Goal: Task Accomplishment & Management: Manage account settings

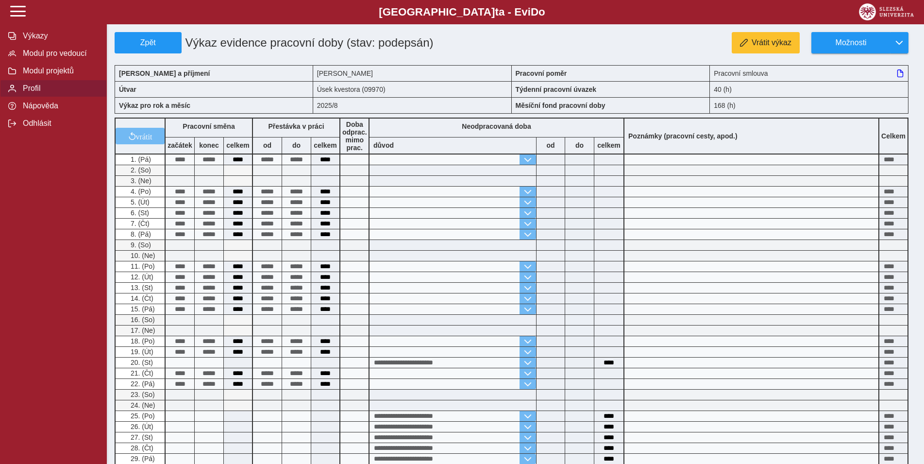
click at [33, 93] on span "Profil" at bounding box center [59, 88] width 79 height 9
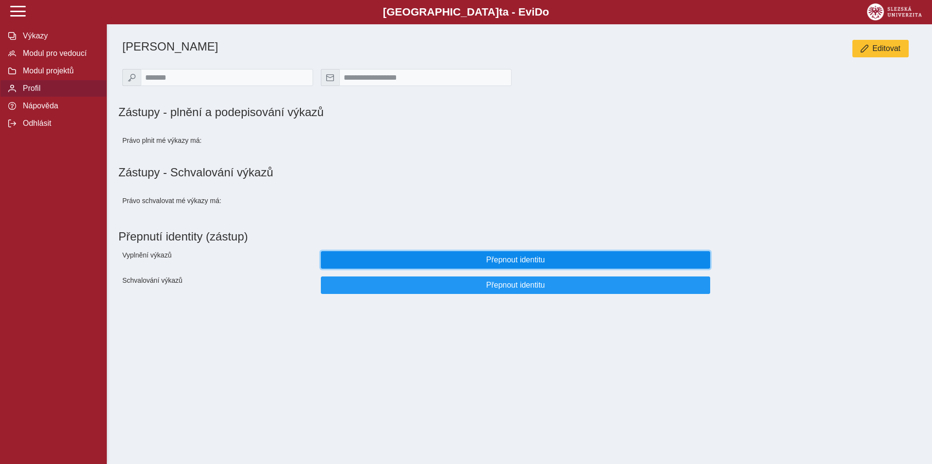
click at [512, 264] on span "Přepnout identitu" at bounding box center [515, 259] width 373 height 9
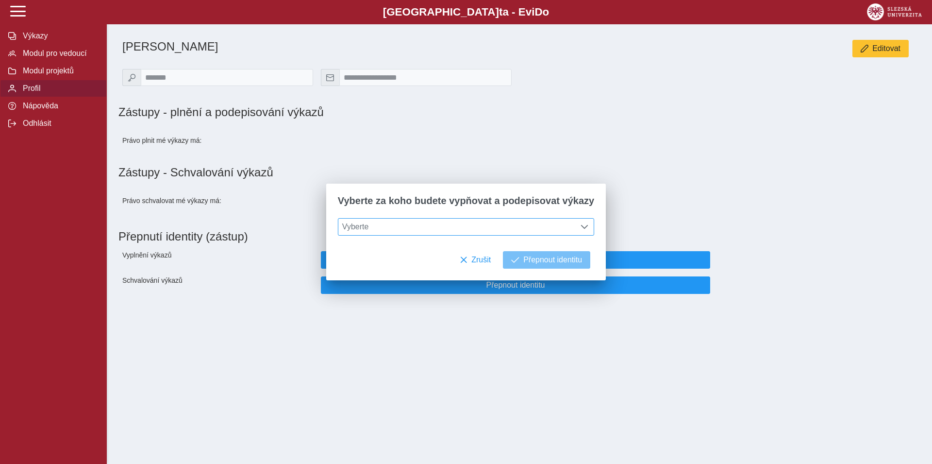
click at [581, 228] on span at bounding box center [585, 227] width 8 height 8
click at [461, 250] on input "text" at bounding box center [466, 249] width 240 height 17
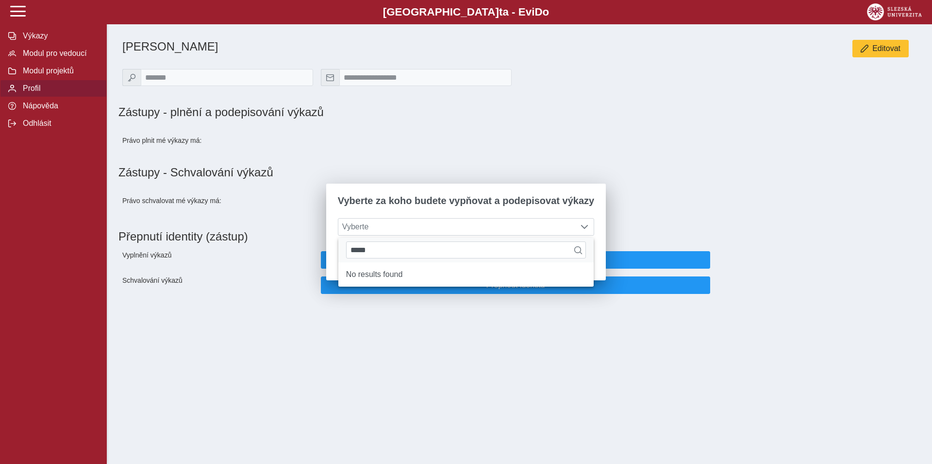
type input "*****"
click at [674, 188] on div "Právo schvalovat mé výkazy má:" at bounding box center [516, 200] width 802 height 35
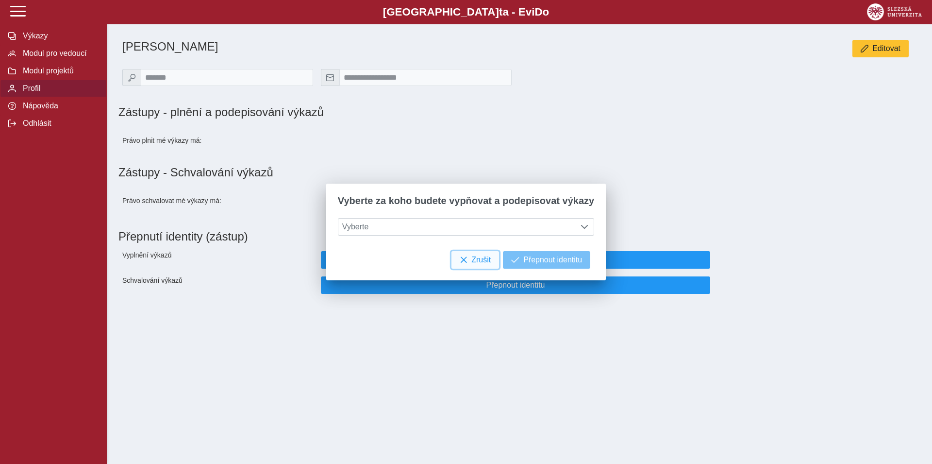
click at [461, 261] on button "Zrušit" at bounding box center [475, 259] width 48 height 17
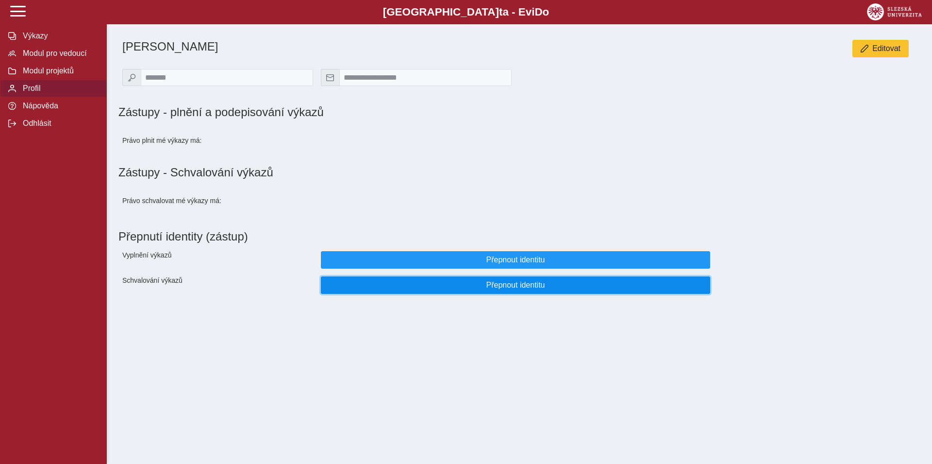
click at [493, 294] on button "Přepnout identitu" at bounding box center [515, 284] width 389 height 17
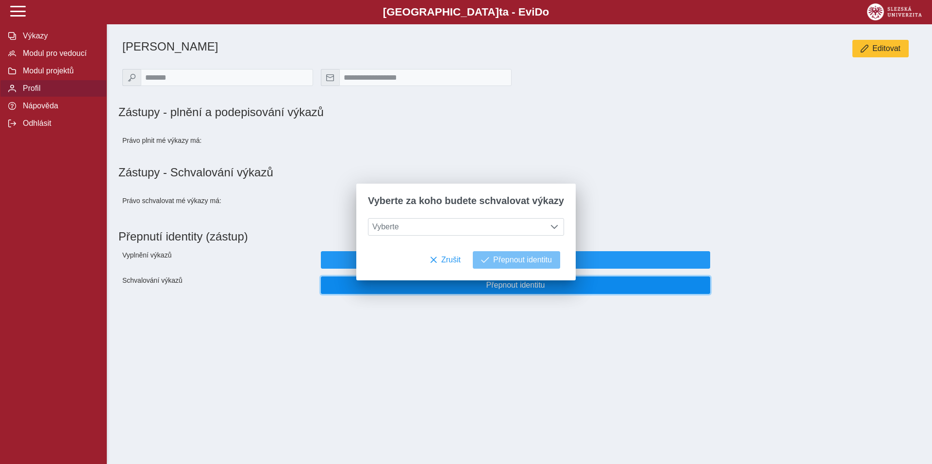
click at [493, 294] on button "Přepnout identitu" at bounding box center [515, 284] width 389 height 17
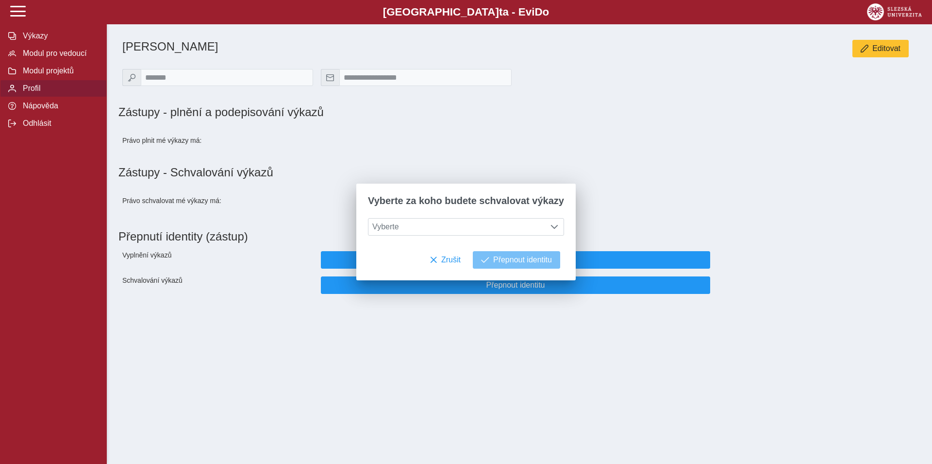
click at [623, 193] on div at bounding box center [515, 200] width 397 height 27
click at [20, 40] on span "Výkazy" at bounding box center [59, 36] width 79 height 9
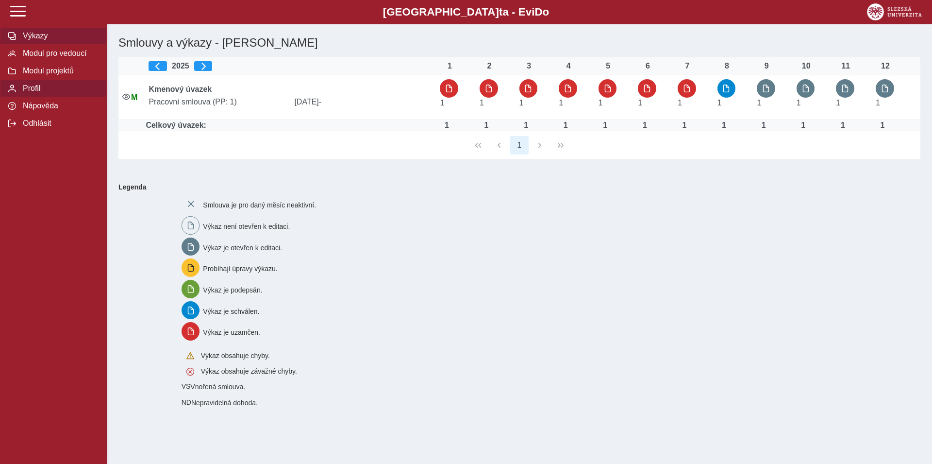
click at [34, 93] on span "Profil" at bounding box center [59, 88] width 79 height 9
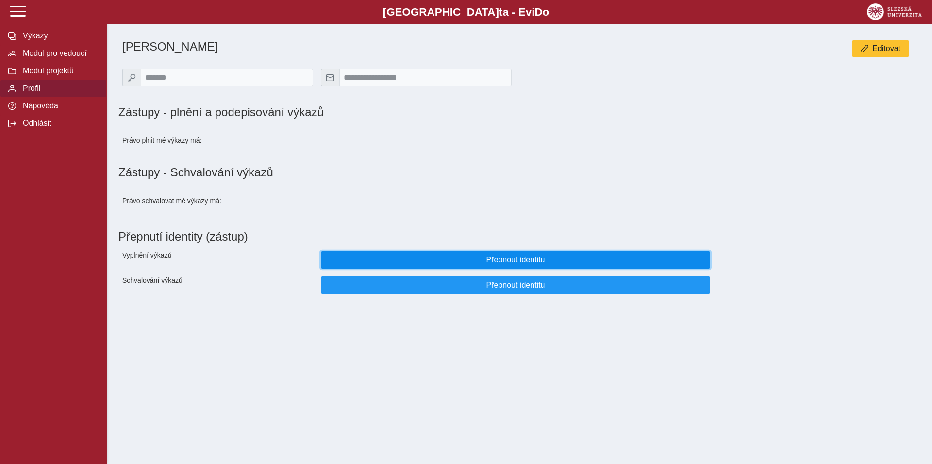
click at [487, 264] on span "Přepnout identitu" at bounding box center [515, 259] width 373 height 9
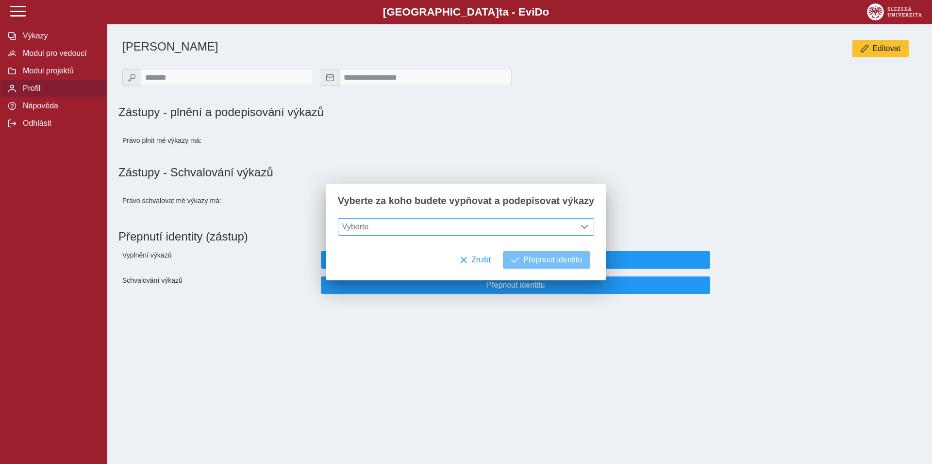
click at [584, 225] on div at bounding box center [584, 226] width 18 height 17
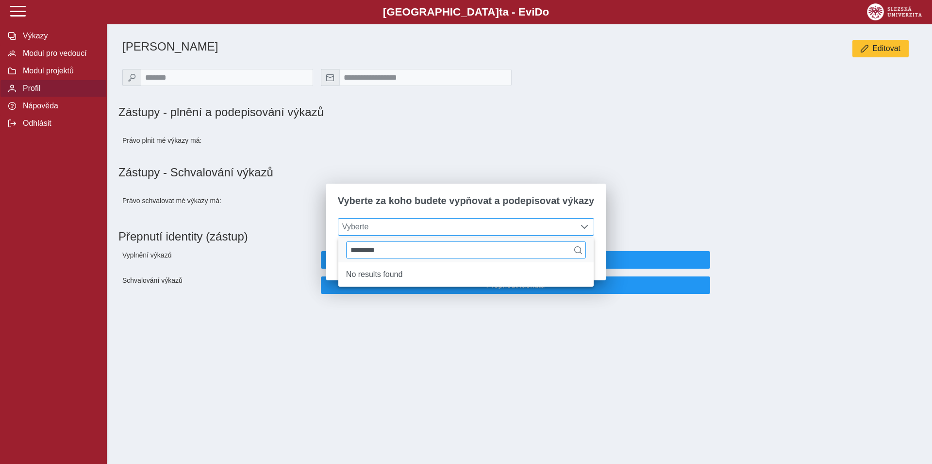
type input "*********"
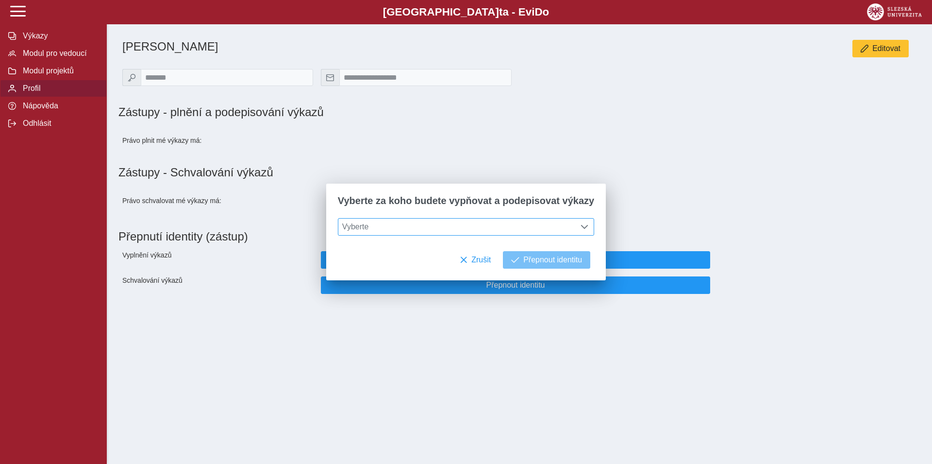
click at [659, 205] on div at bounding box center [515, 200] width 397 height 27
click at [478, 114] on h1 "Zástupy - plnění a podepisování výkazů" at bounding box center [381, 112] width 526 height 14
click at [299, 313] on div "**********" at bounding box center [520, 172] width 810 height 281
drag, startPoint x: 467, startPoint y: 259, endPoint x: 494, endPoint y: 281, distance: 34.2
click at [471, 259] on span "Zrušit" at bounding box center [480, 259] width 19 height 9
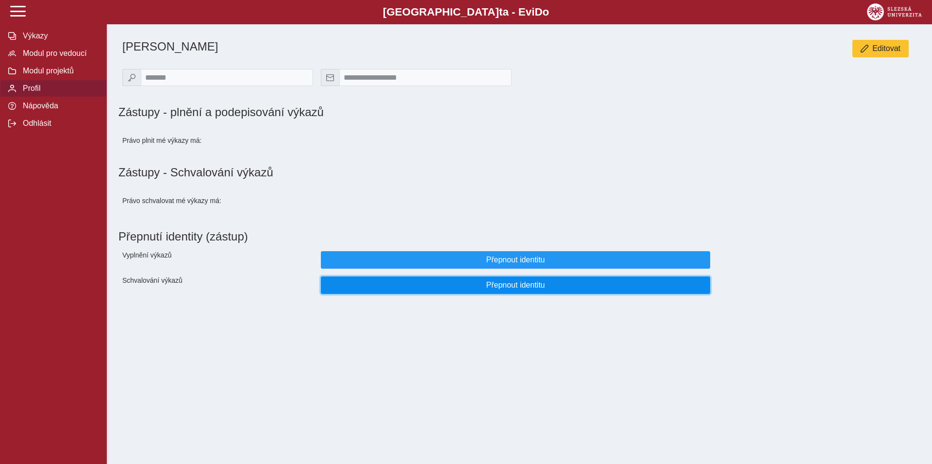
click at [511, 289] on span "Přepnout identitu" at bounding box center [515, 285] width 373 height 9
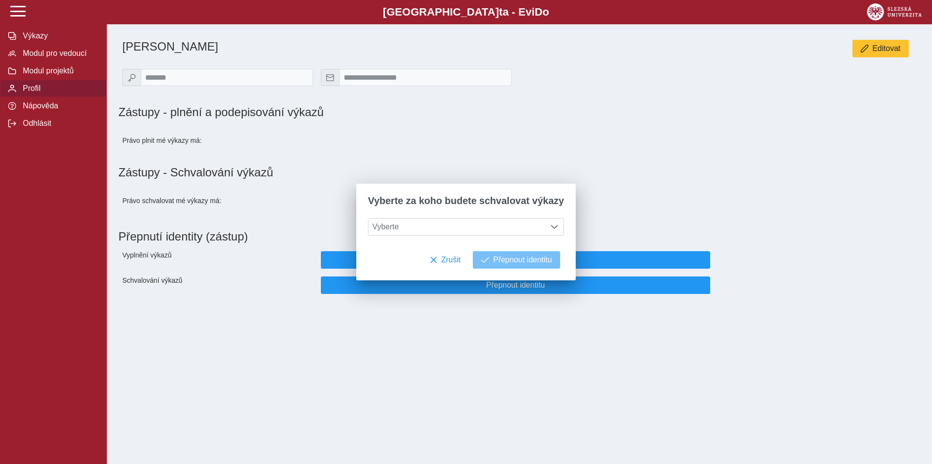
click at [662, 214] on div at bounding box center [515, 200] width 397 height 27
click at [550, 228] on span at bounding box center [554, 227] width 8 height 8
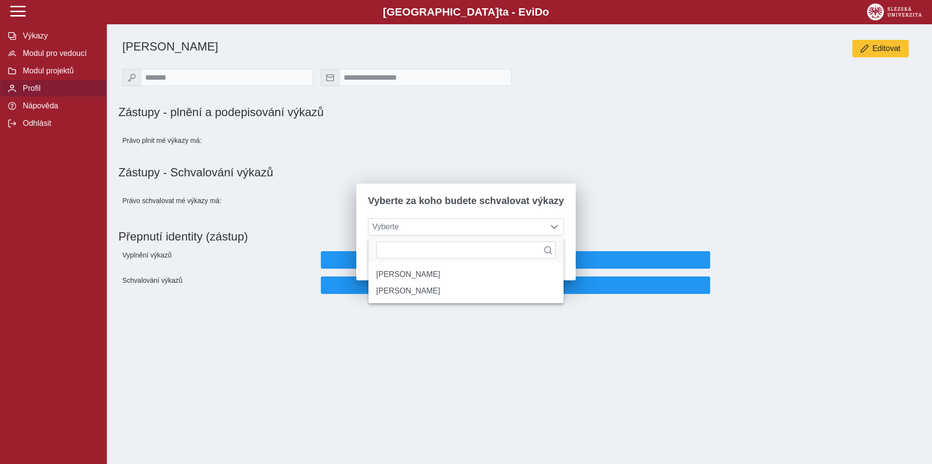
click at [639, 212] on div at bounding box center [515, 200] width 397 height 27
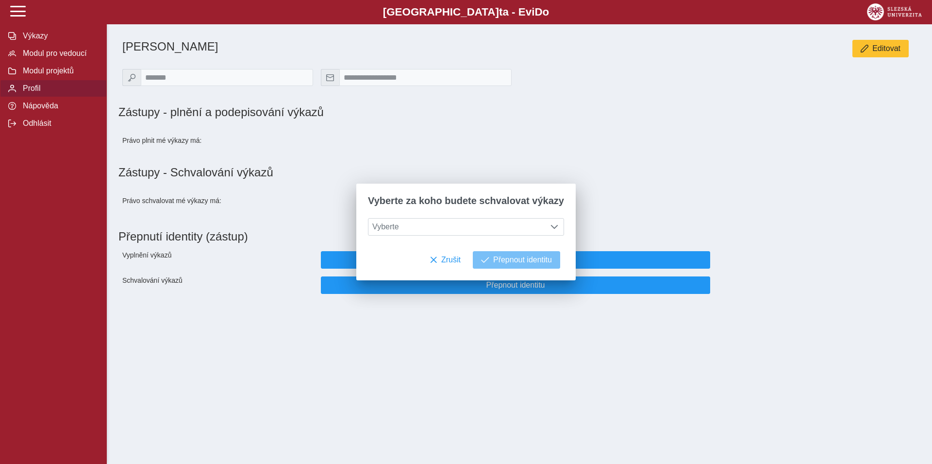
click at [620, 214] on div at bounding box center [515, 200] width 397 height 27
click at [441, 263] on span "Zrušit" at bounding box center [450, 259] width 19 height 9
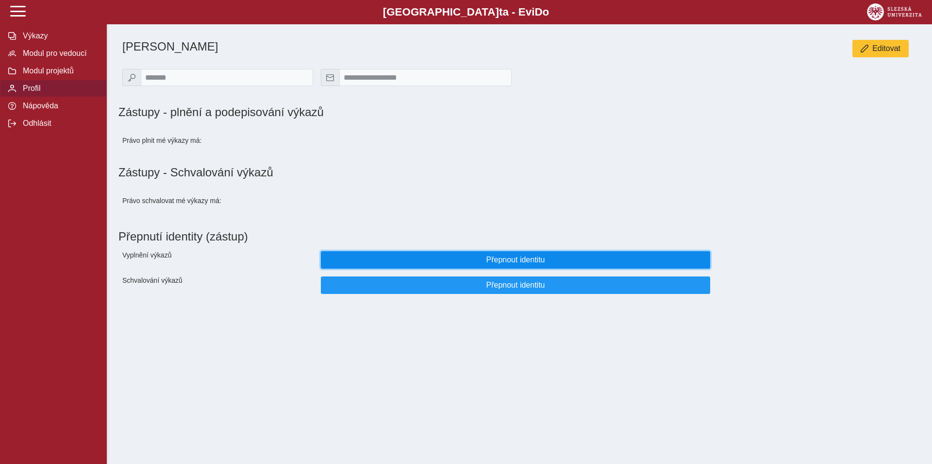
click at [552, 264] on span "Přepnout identitu" at bounding box center [515, 259] width 373 height 9
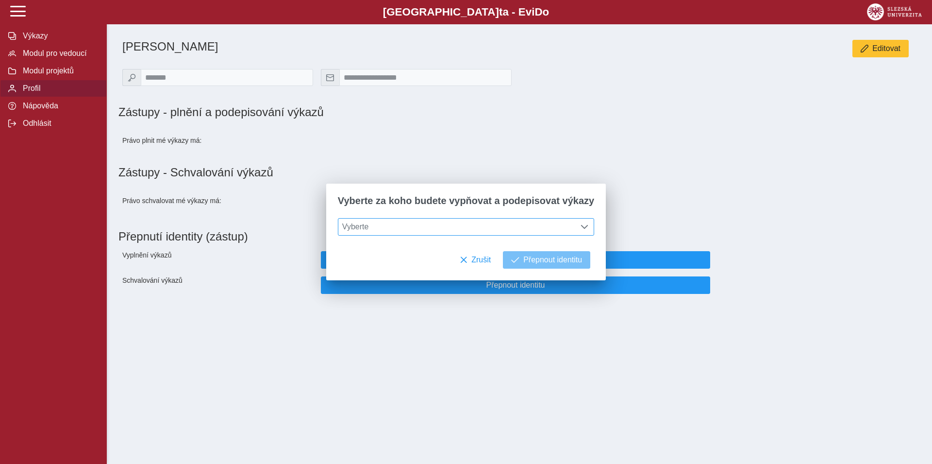
click at [581, 227] on span at bounding box center [585, 227] width 8 height 8
click at [702, 179] on h1 "Zástupy - Schvalování výkazů" at bounding box center [519, 173] width 802 height 14
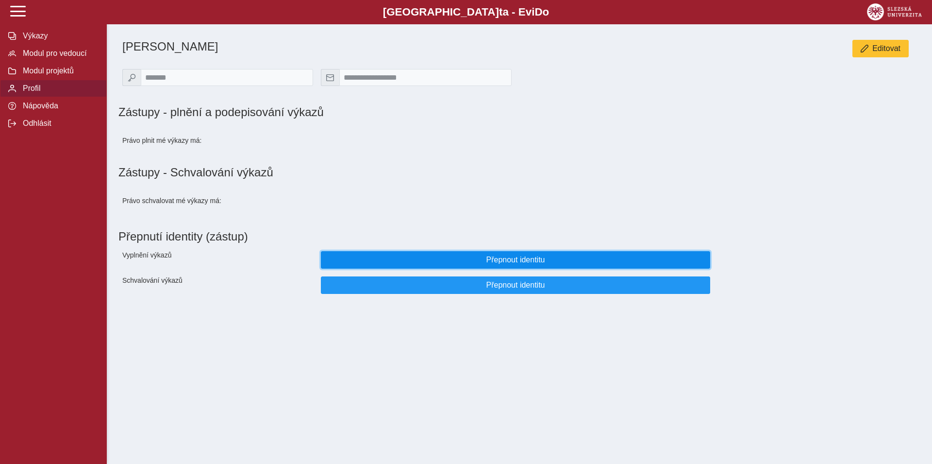
click at [506, 264] on span "Přepnout identitu" at bounding box center [515, 259] width 373 height 9
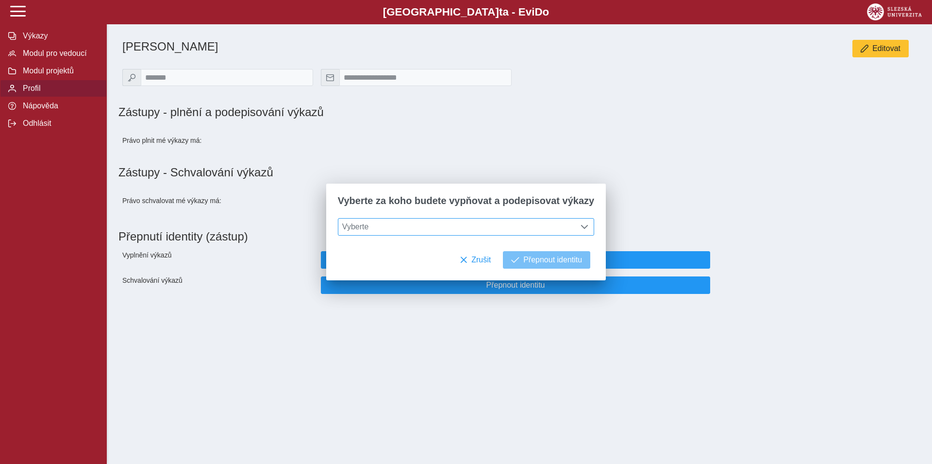
click at [581, 227] on span at bounding box center [585, 227] width 8 height 8
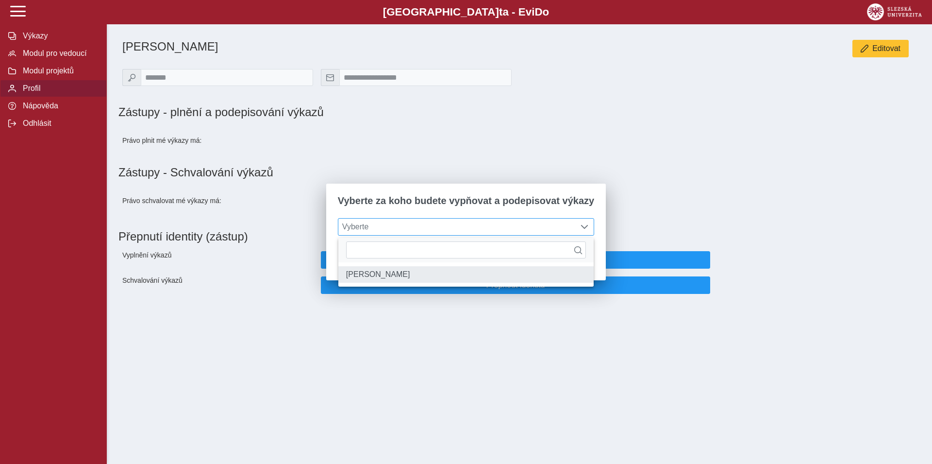
click at [394, 279] on li "Lenka Vepřeková" at bounding box center [465, 274] width 255 height 17
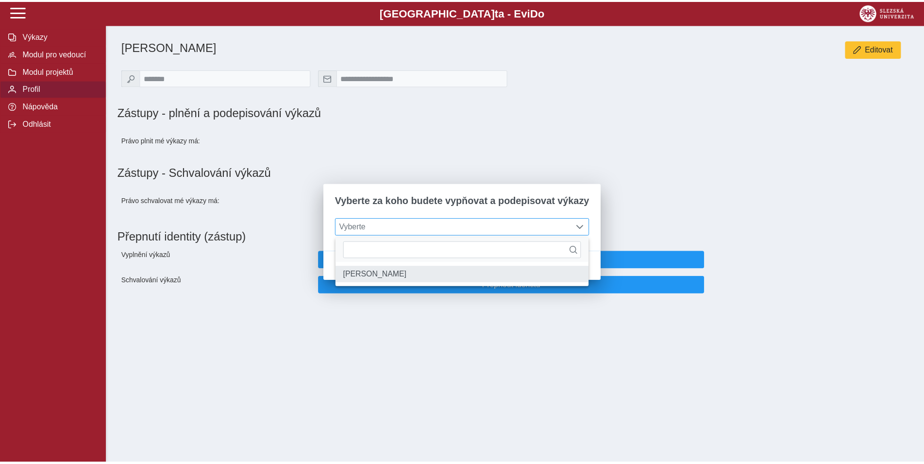
scroll to position [5, 38]
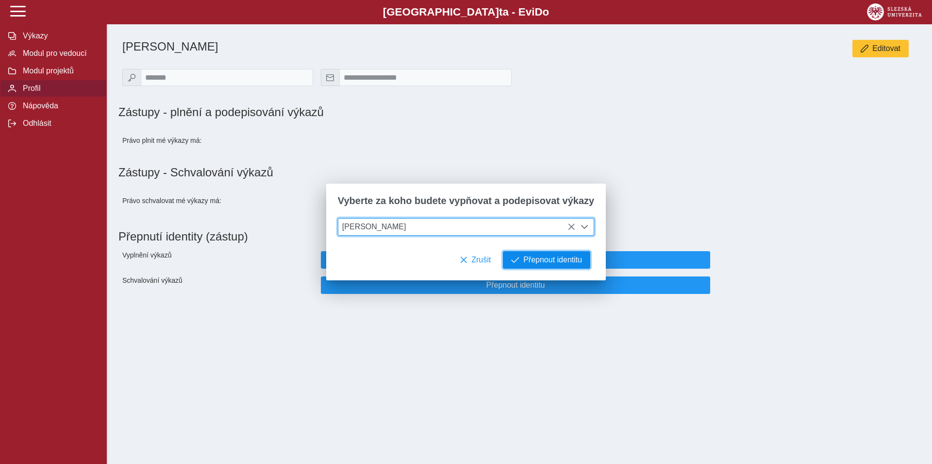
click at [545, 263] on span "Přepnout identitu" at bounding box center [552, 259] width 59 height 9
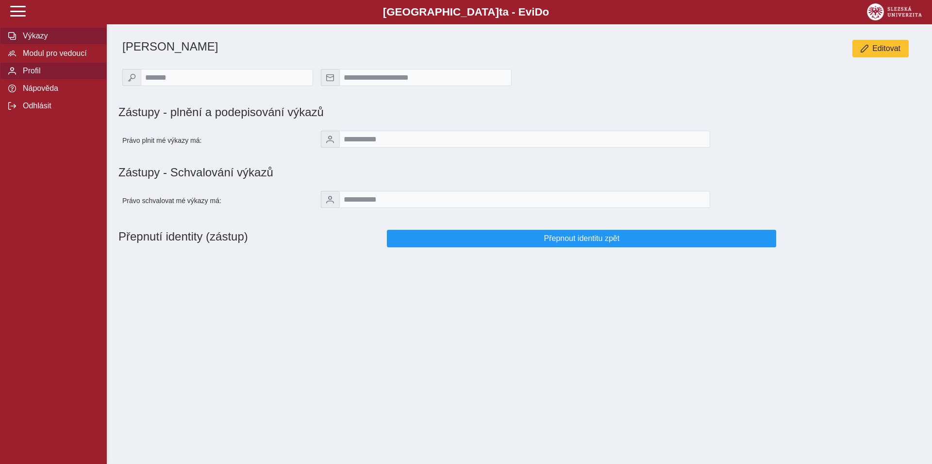
click at [36, 40] on span "Výkazy" at bounding box center [59, 36] width 79 height 9
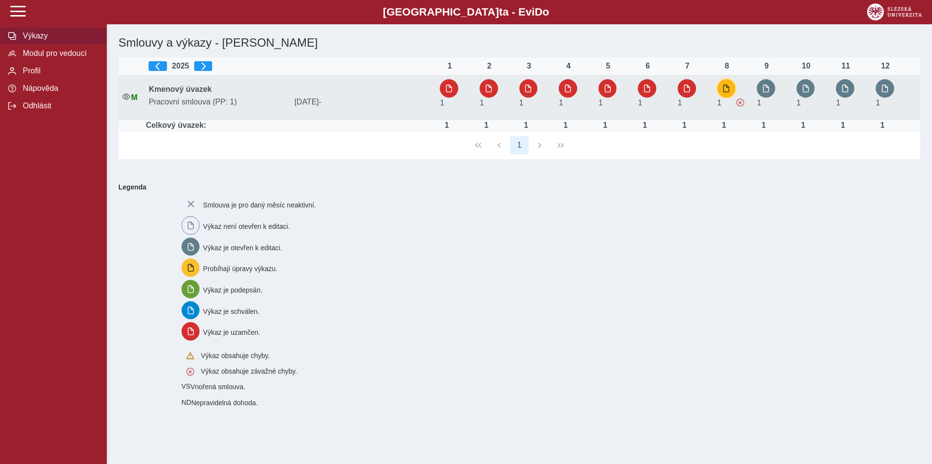
click at [725, 91] on span "button" at bounding box center [726, 88] width 8 height 8
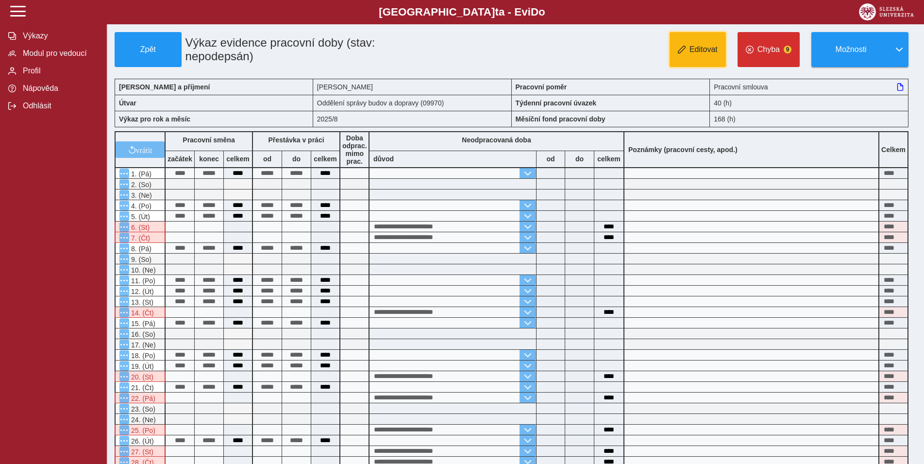
click at [703, 58] on button "Editovat" at bounding box center [697, 49] width 56 height 35
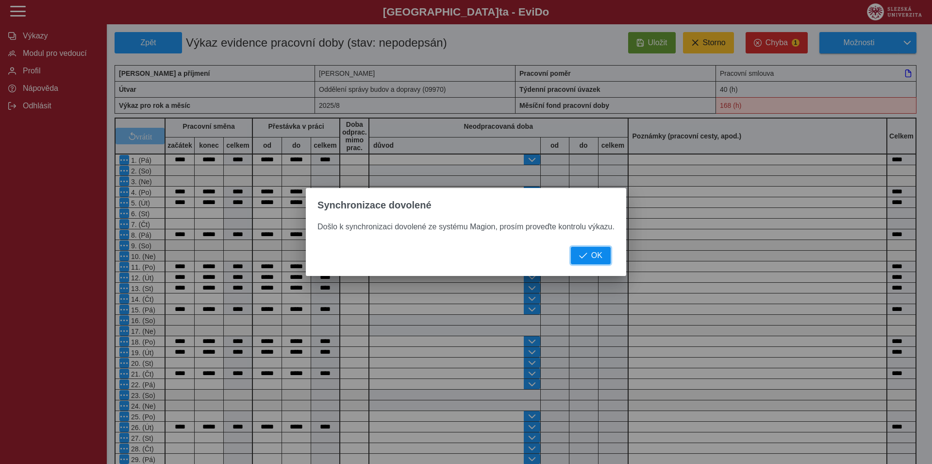
click at [594, 254] on span "OK" at bounding box center [596, 255] width 11 height 9
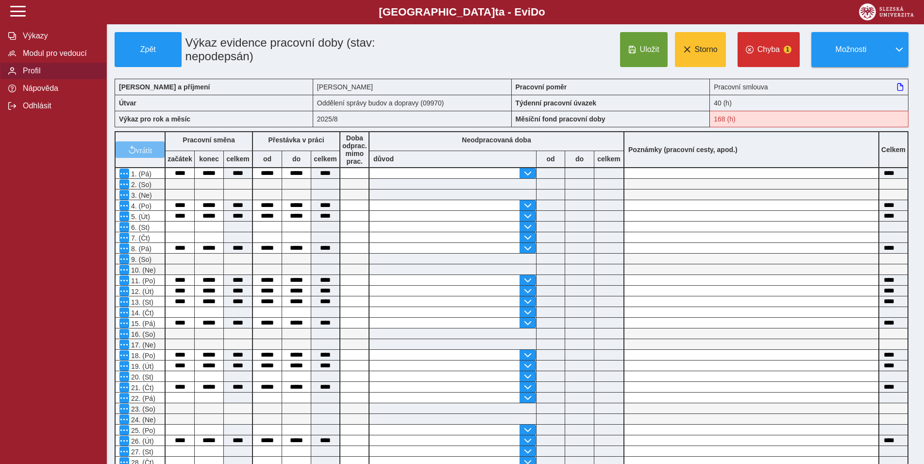
click at [33, 75] on span "Profil" at bounding box center [59, 70] width 79 height 9
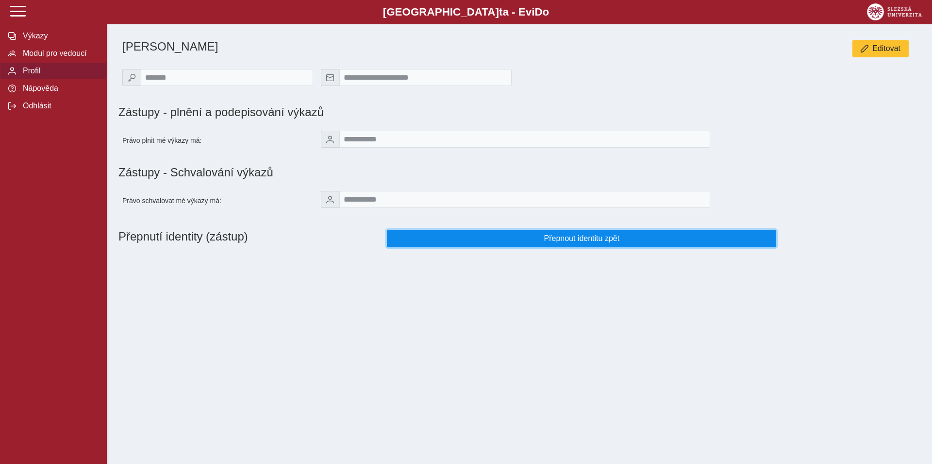
click at [586, 247] on button "Přepnout identitu zpět" at bounding box center [581, 238] width 389 height 17
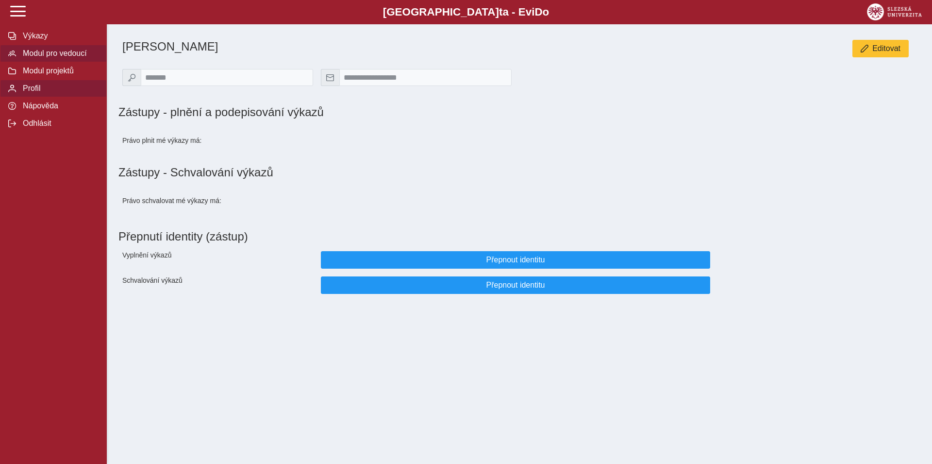
click at [44, 58] on span "Modul pro vedoucí" at bounding box center [59, 53] width 79 height 9
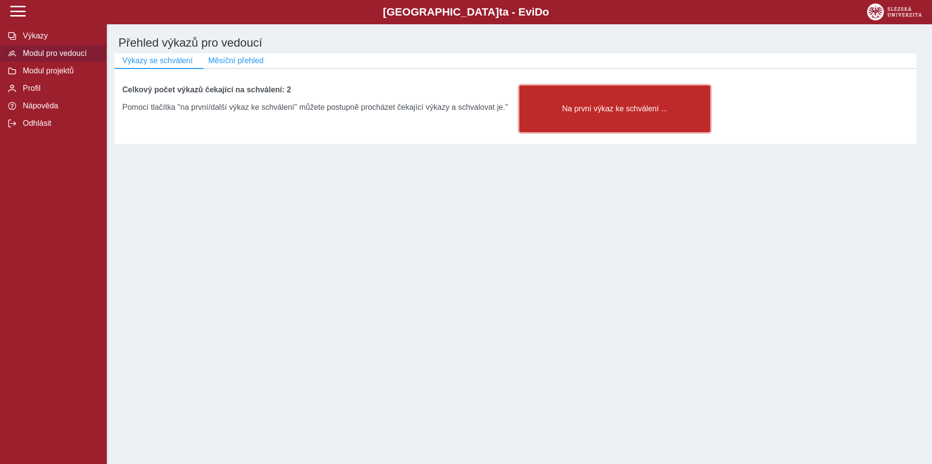
click at [620, 113] on span "Na první výkaz ke schválení ..." at bounding box center [615, 108] width 174 height 9
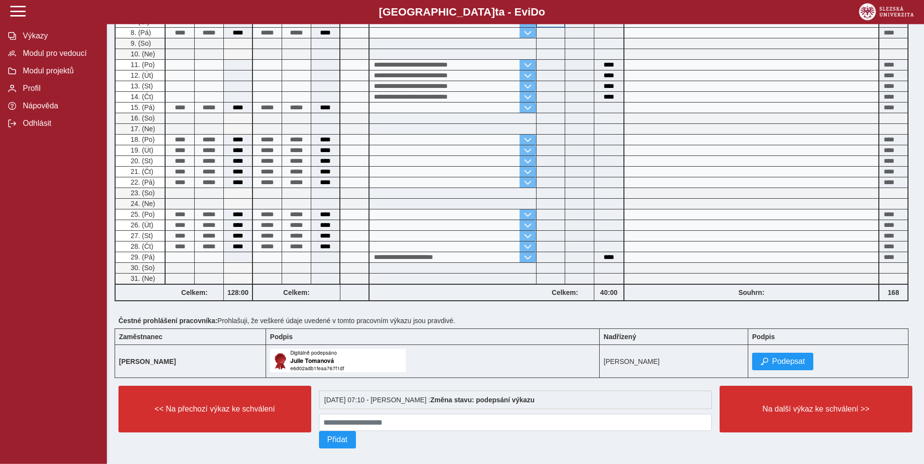
scroll to position [218, 0]
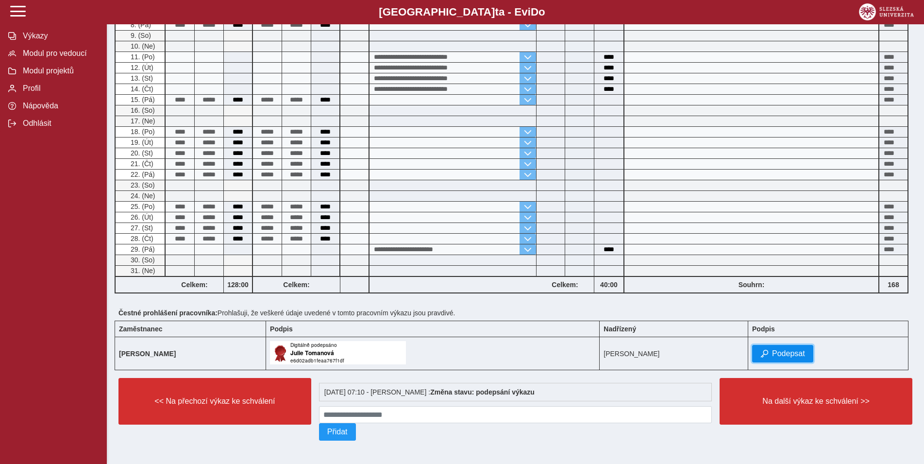
click at [777, 349] on span "Podepsat" at bounding box center [788, 353] width 33 height 9
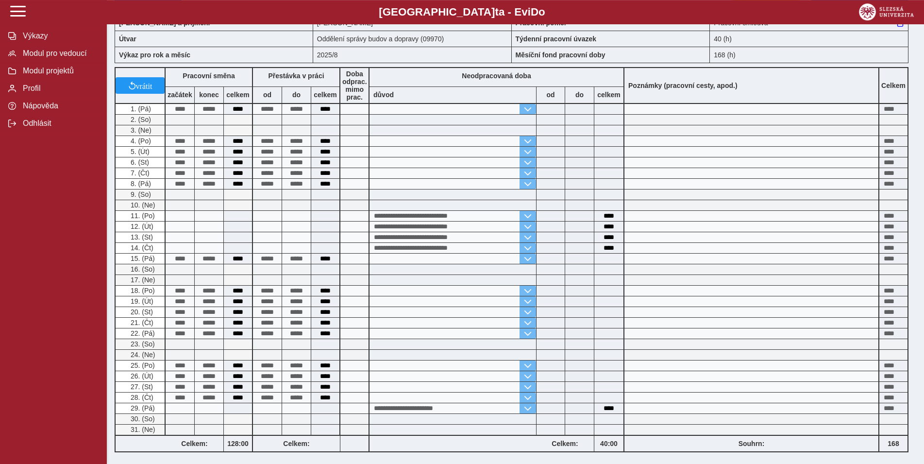
scroll to position [242, 0]
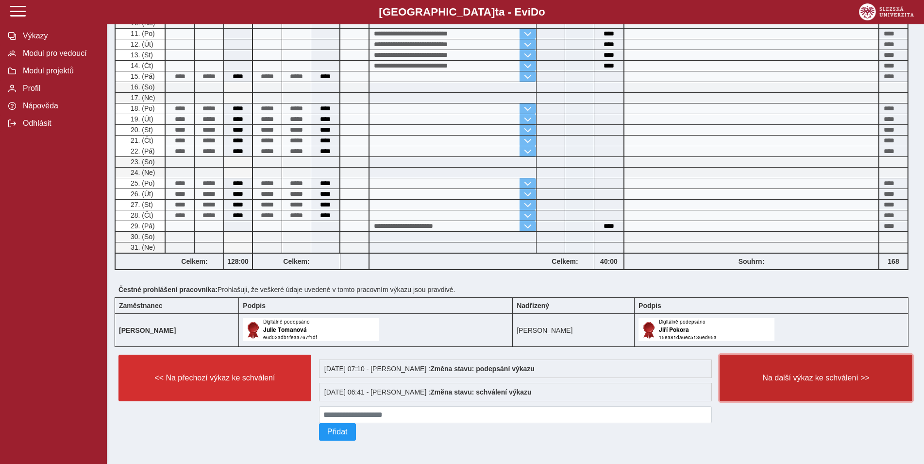
click at [797, 376] on span "Na další výkaz ke schválení >>" at bounding box center [816, 377] width 176 height 9
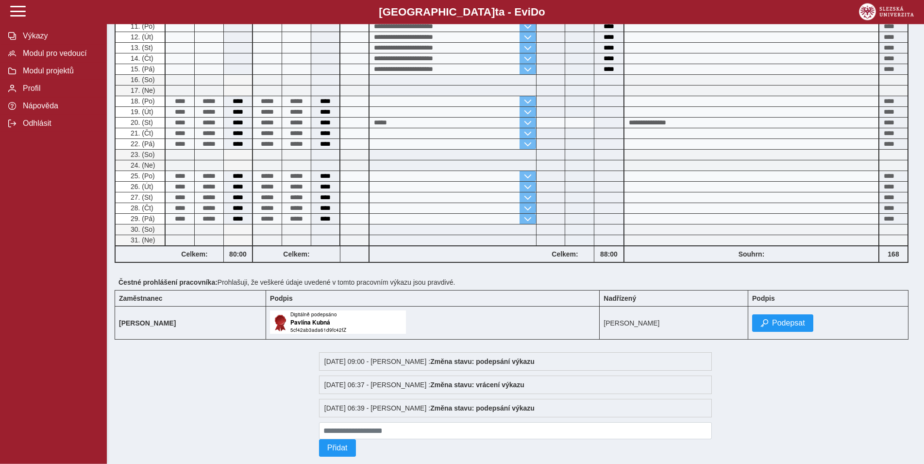
scroll to position [248, 0]
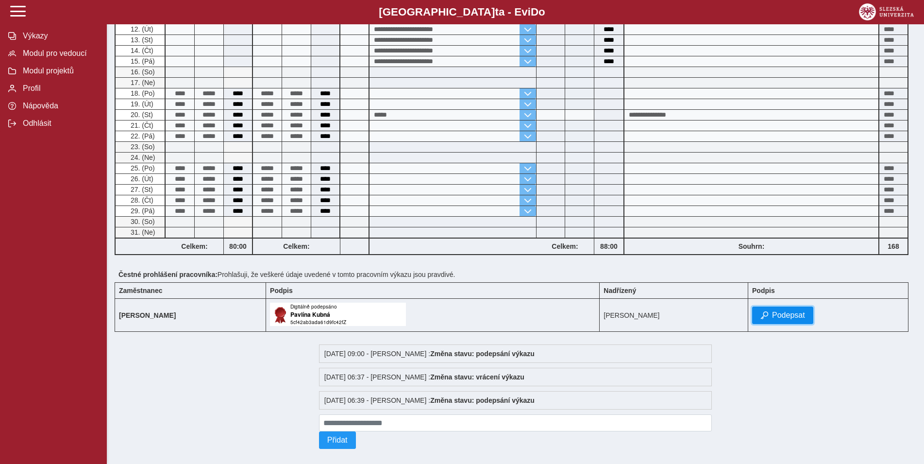
click at [780, 319] on span "Podepsat" at bounding box center [788, 315] width 33 height 9
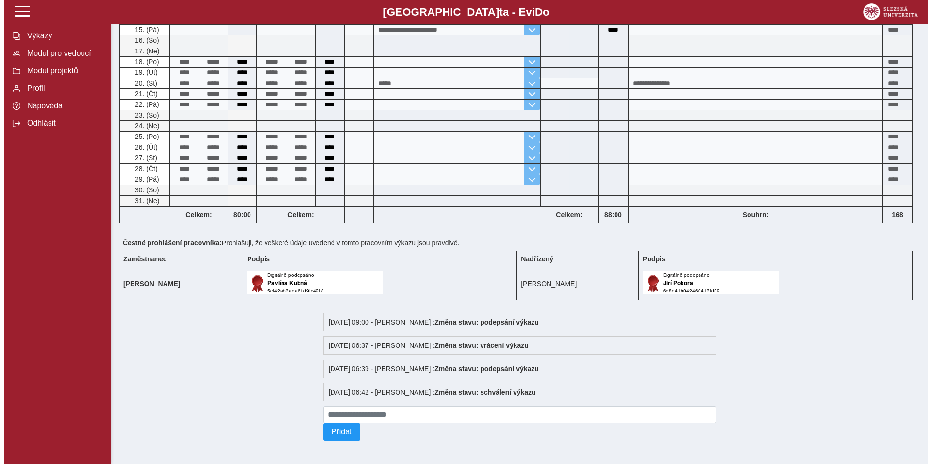
scroll to position [0, 0]
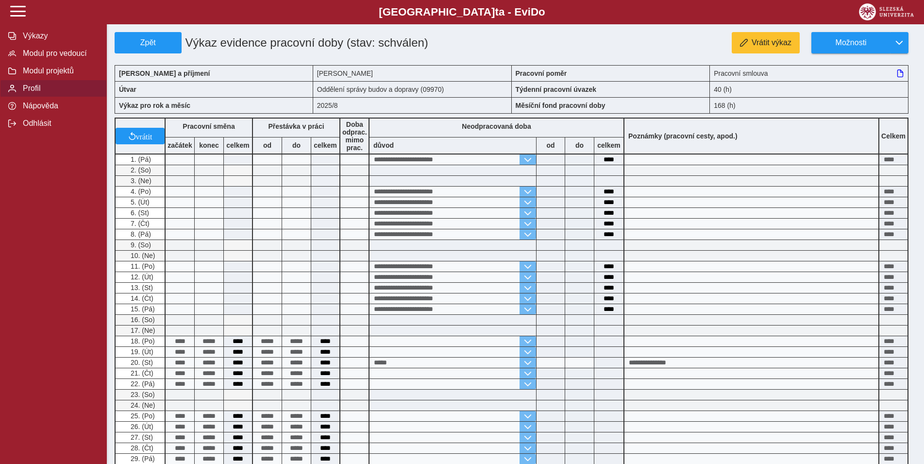
click at [25, 93] on span "Profil" at bounding box center [59, 88] width 79 height 9
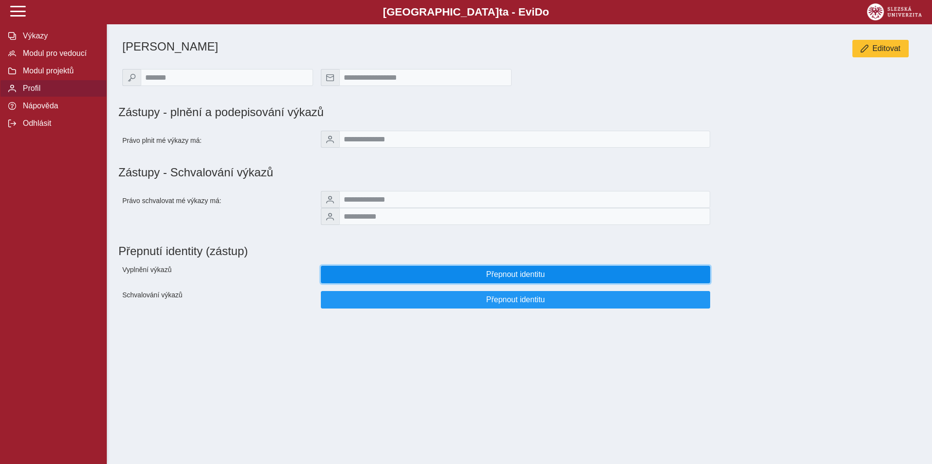
click at [528, 279] on span "Přepnout identitu" at bounding box center [515, 274] width 373 height 9
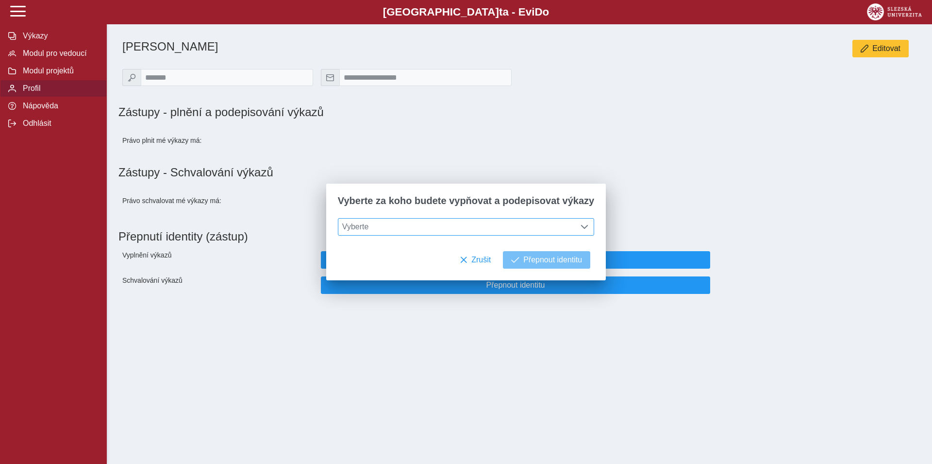
click at [581, 225] on span at bounding box center [585, 227] width 8 height 8
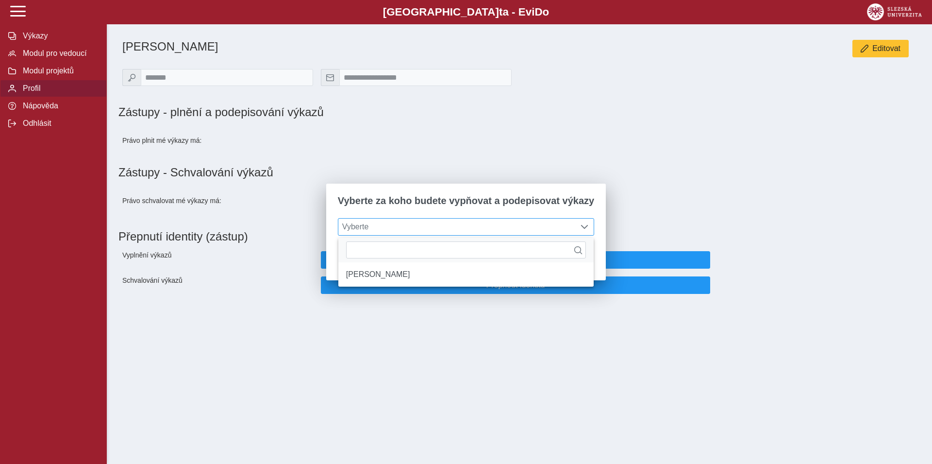
scroll to position [6, 38]
click at [391, 279] on li "Lenka Vepřeková" at bounding box center [465, 274] width 255 height 17
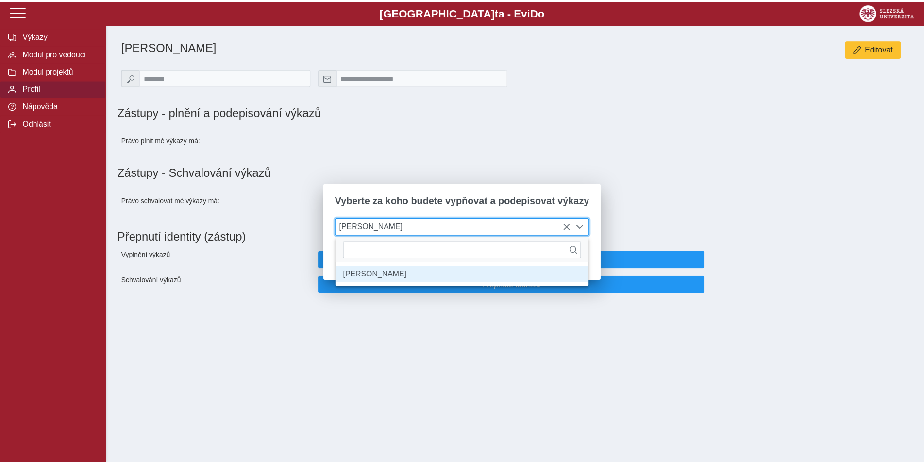
scroll to position [5, 38]
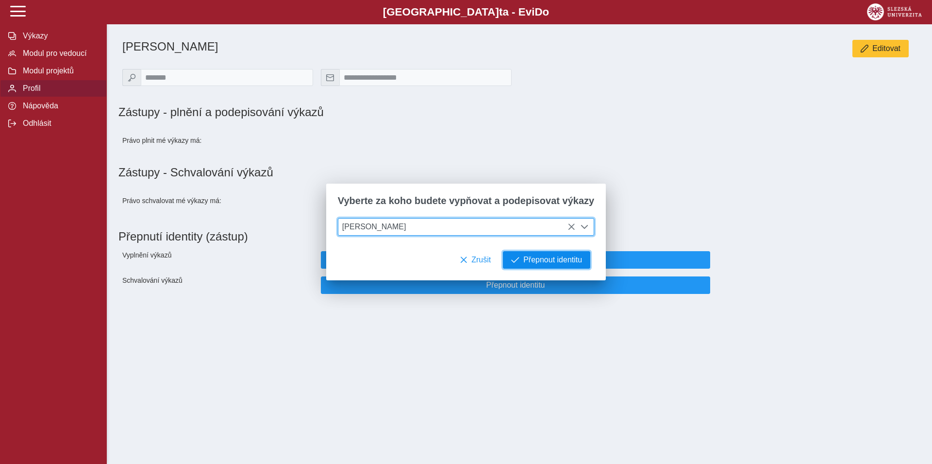
click at [551, 261] on span "Přepnout identitu" at bounding box center [552, 259] width 59 height 9
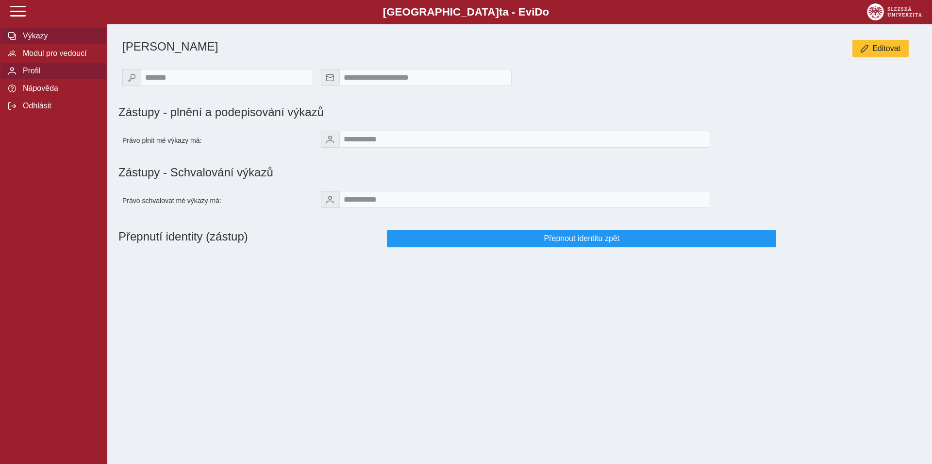
click at [39, 40] on span "Výkazy" at bounding box center [59, 36] width 79 height 9
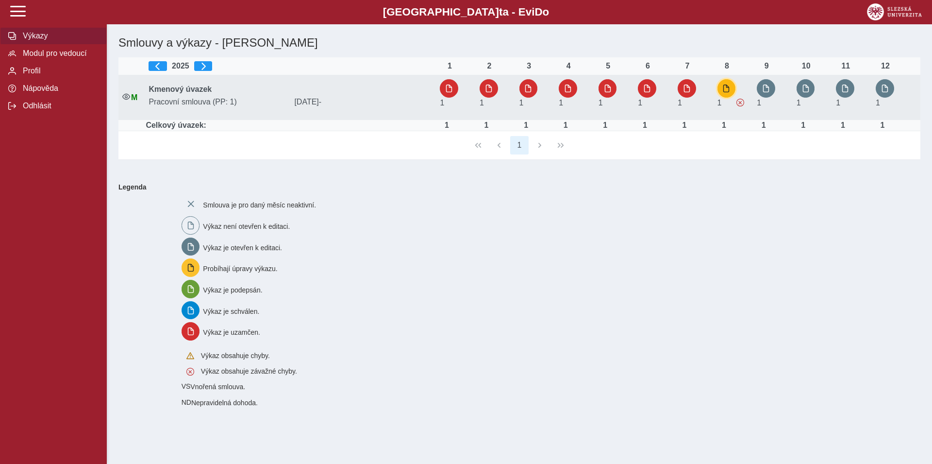
click at [730, 86] on span "button" at bounding box center [726, 88] width 8 height 8
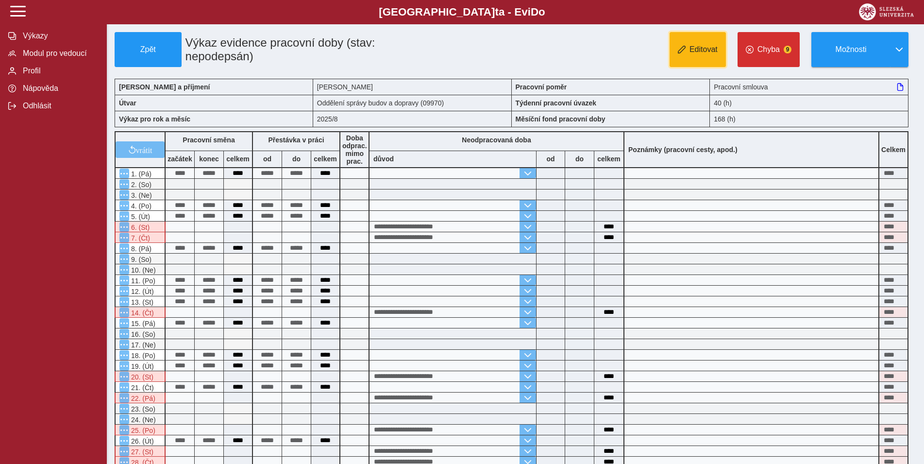
click at [703, 54] on span "Editovat" at bounding box center [703, 49] width 28 height 9
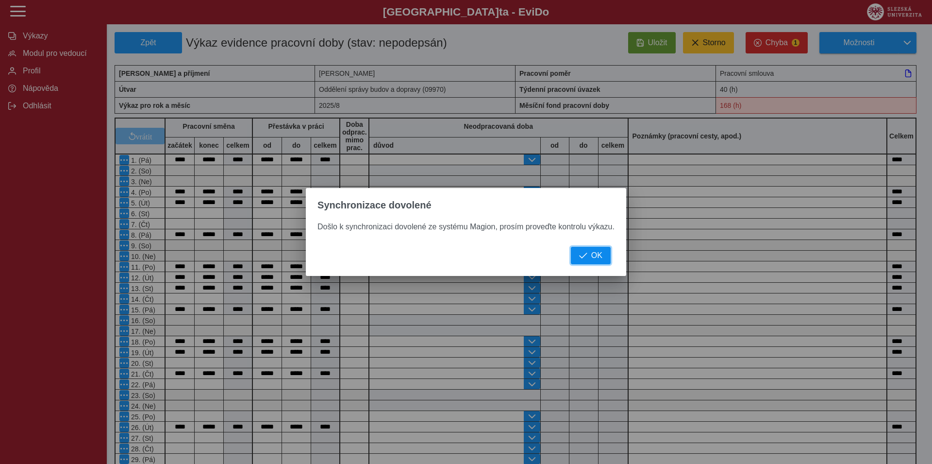
click at [586, 258] on span "button" at bounding box center [583, 255] width 8 height 8
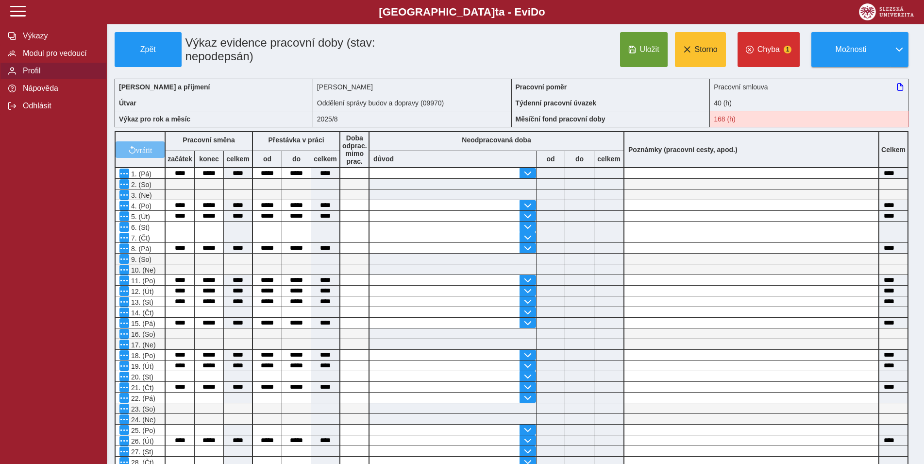
click at [42, 75] on span "Profil" at bounding box center [59, 70] width 79 height 9
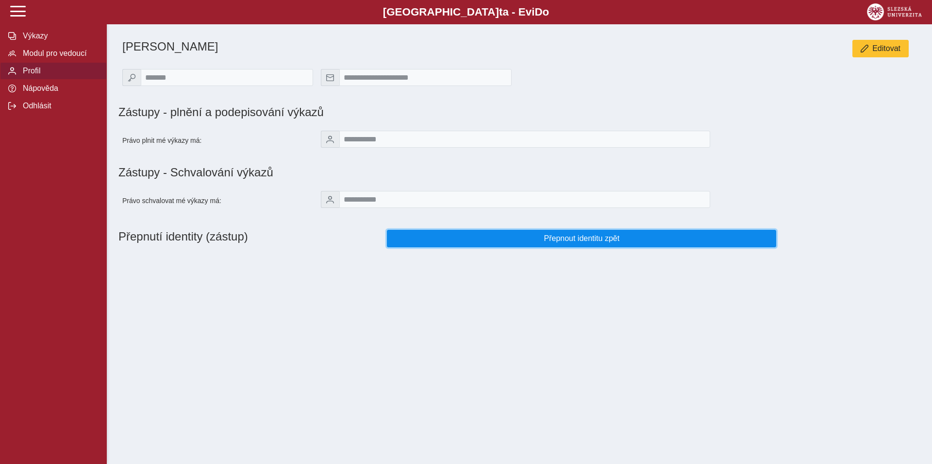
click at [523, 240] on span "Přepnout identitu zpět" at bounding box center [581, 238] width 373 height 9
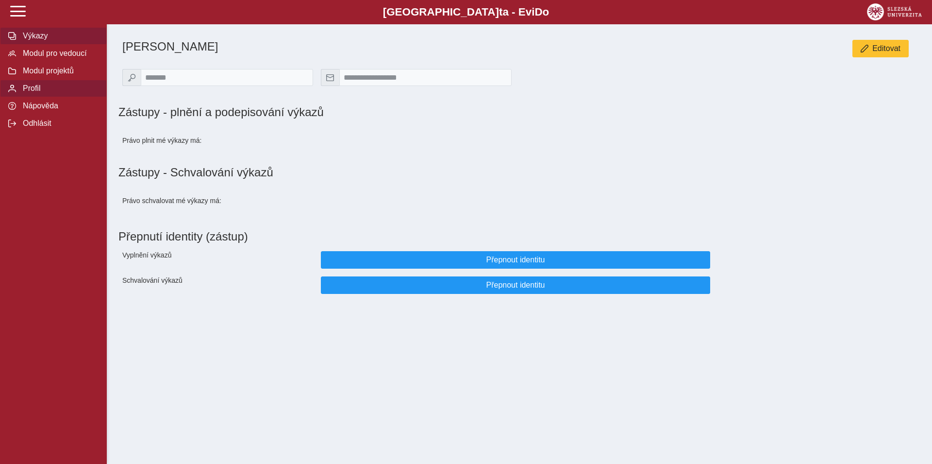
click at [39, 40] on span "Výkazy" at bounding box center [59, 36] width 79 height 9
